Goal: Information Seeking & Learning: Learn about a topic

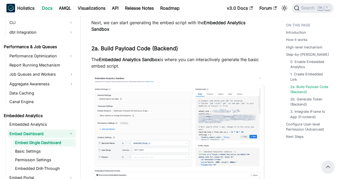
scroll to position [1024, 0]
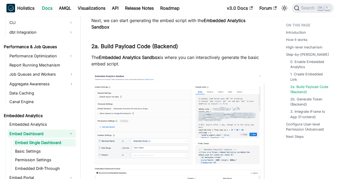
click at [215, 54] on p "The Embedded Analytics Sandbox is where you can interactively generate the basi…" at bounding box center [177, 60] width 173 height 13
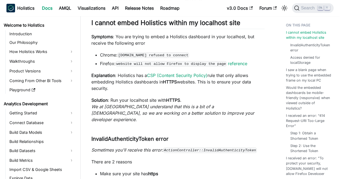
scroll to position [442, 0]
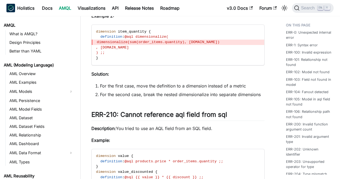
scroll to position [192, 0]
